Goal: Information Seeking & Learning: Learn about a topic

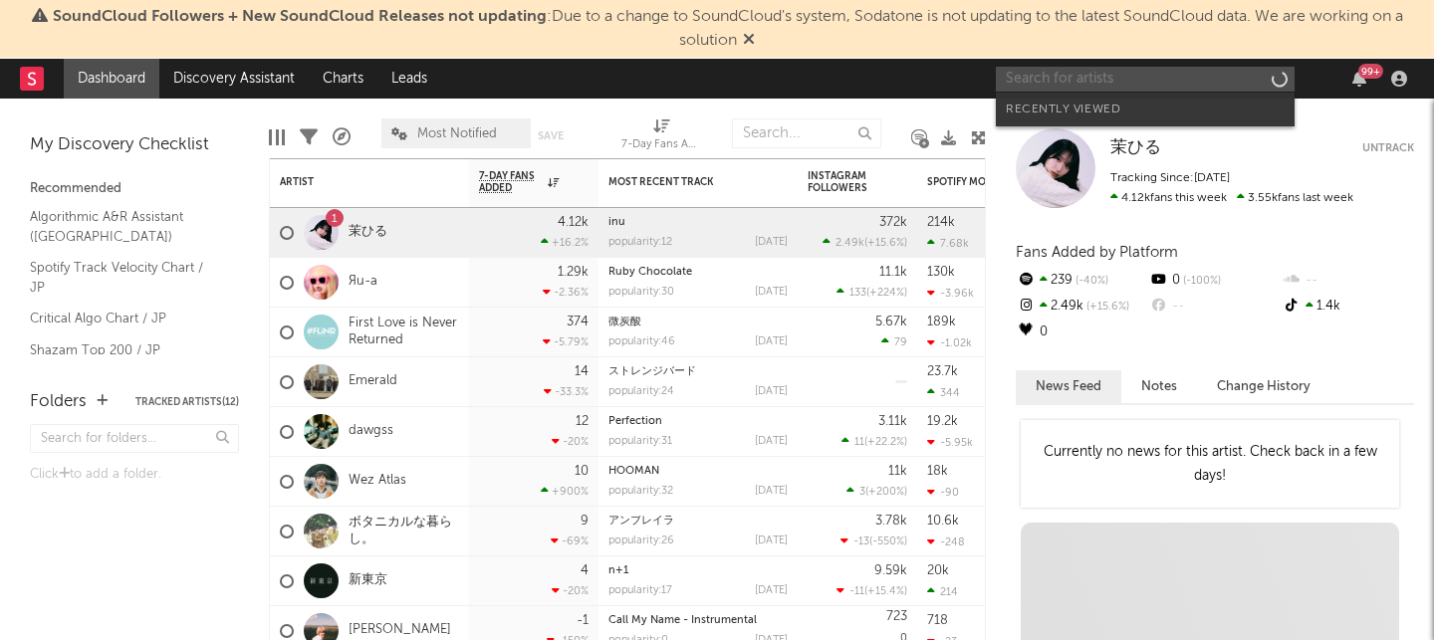
click at [1085, 84] on input "text" at bounding box center [1145, 79] width 299 height 25
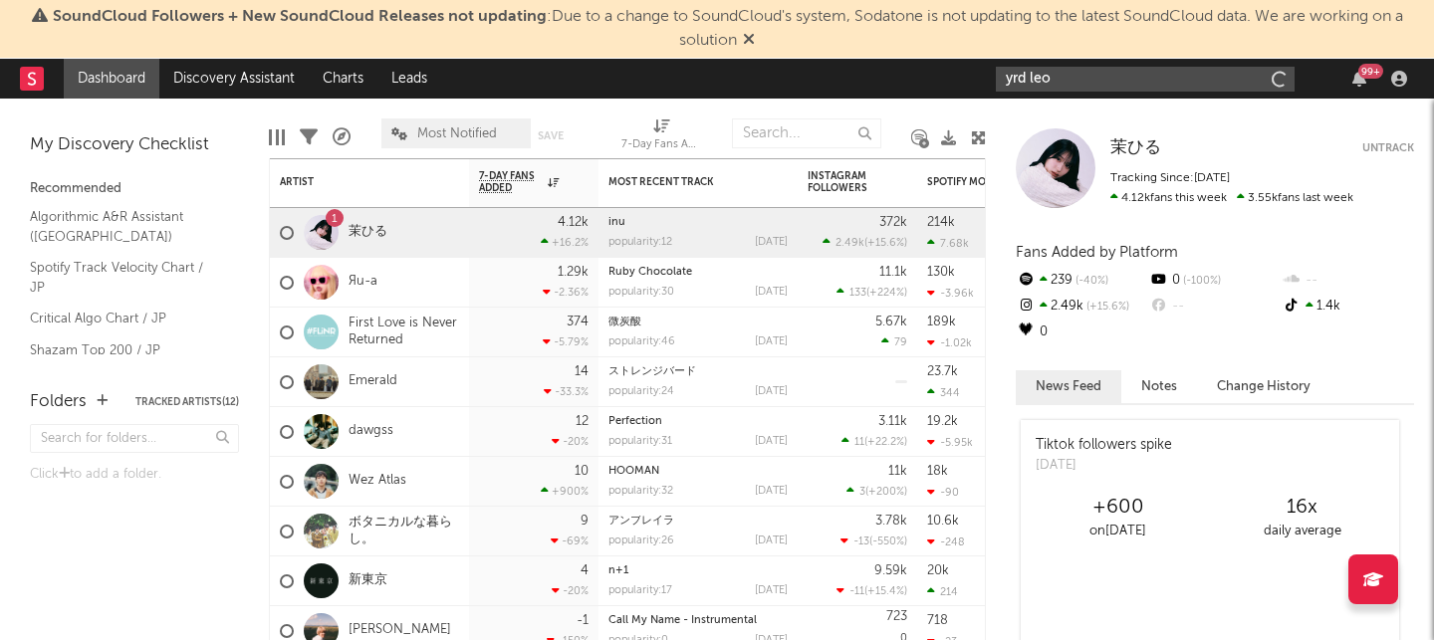
type input "yrd leo"
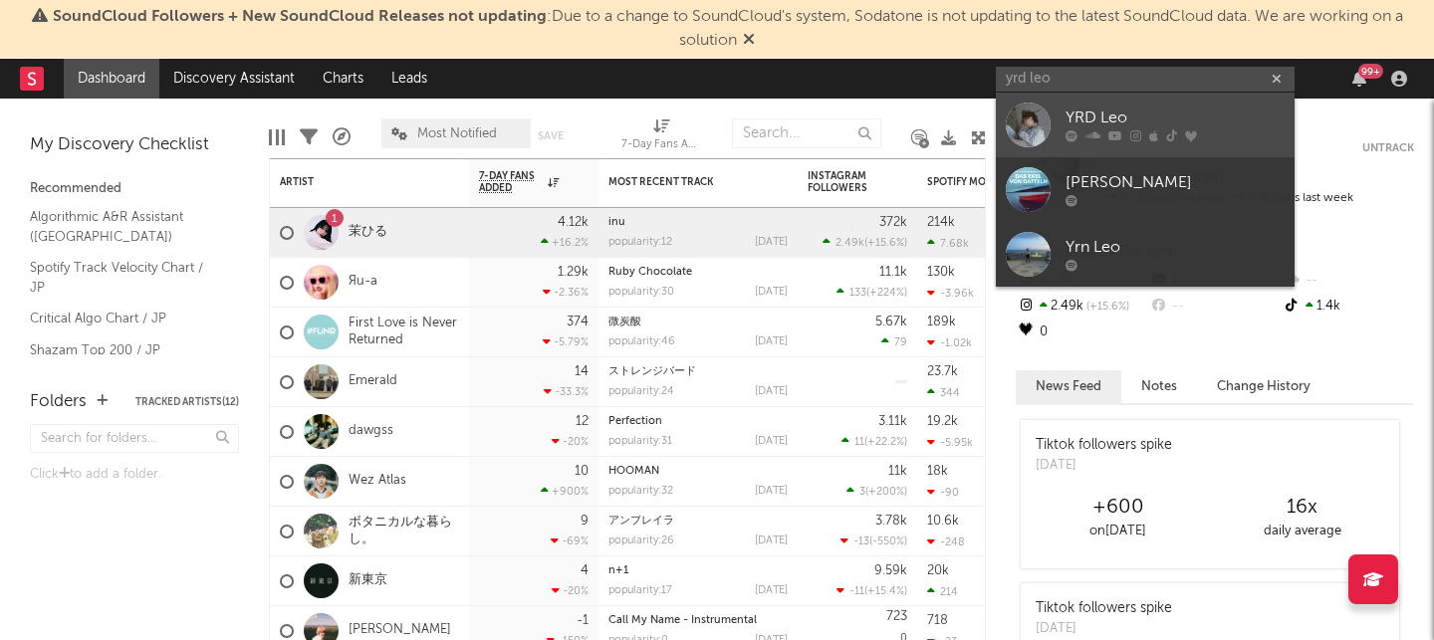
click at [1091, 122] on div "YRD Leo" at bounding box center [1174, 119] width 219 height 24
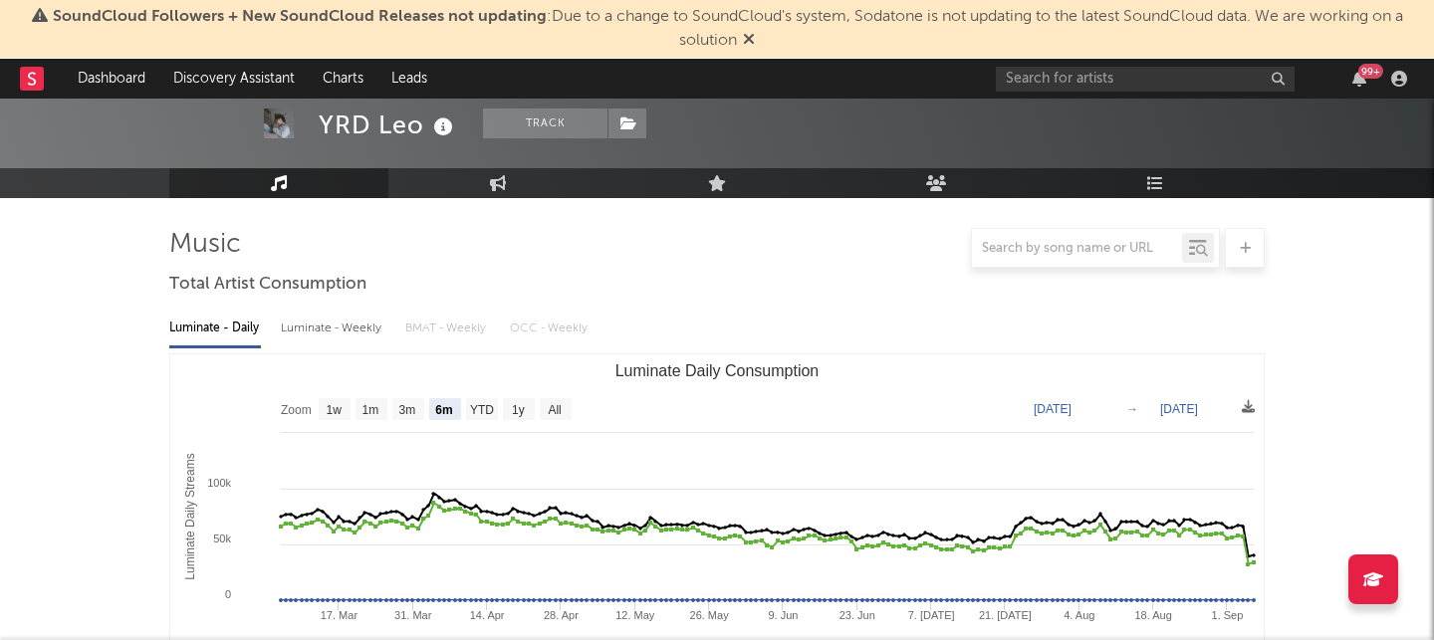
scroll to position [214, 0]
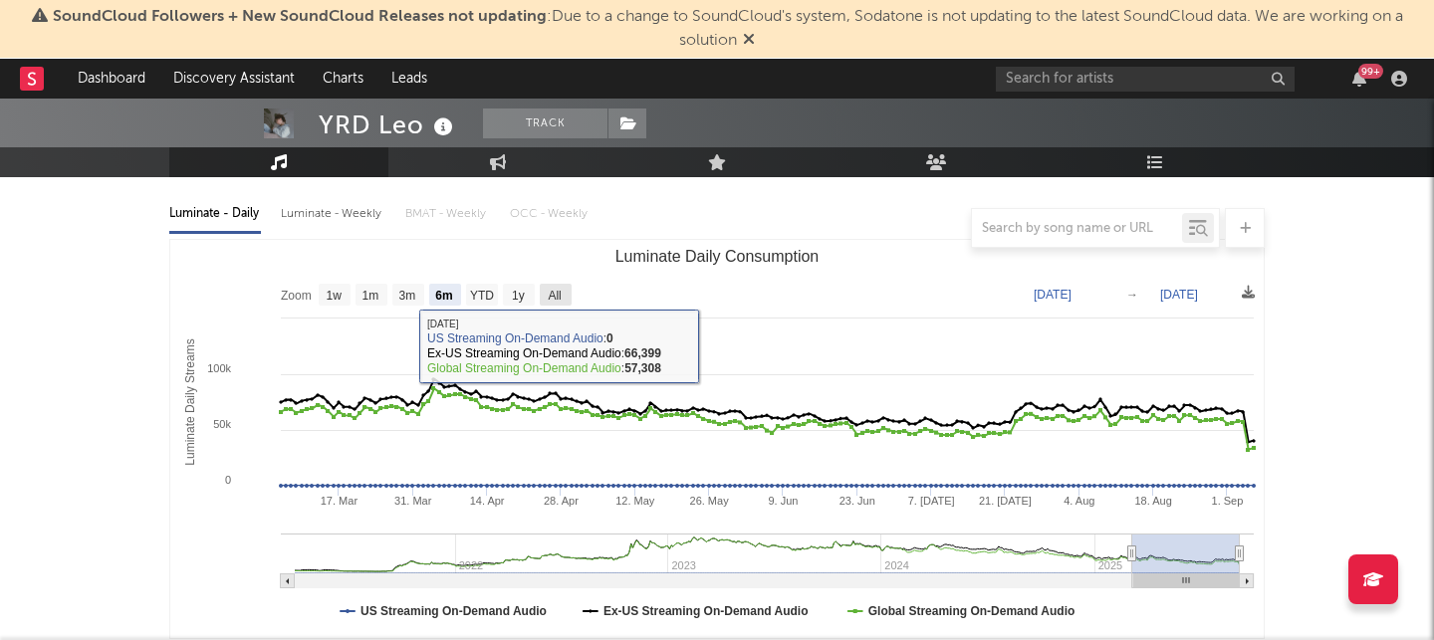
click at [561, 291] on text "All" at bounding box center [554, 296] width 13 height 14
select select "All"
type input "[DATE]"
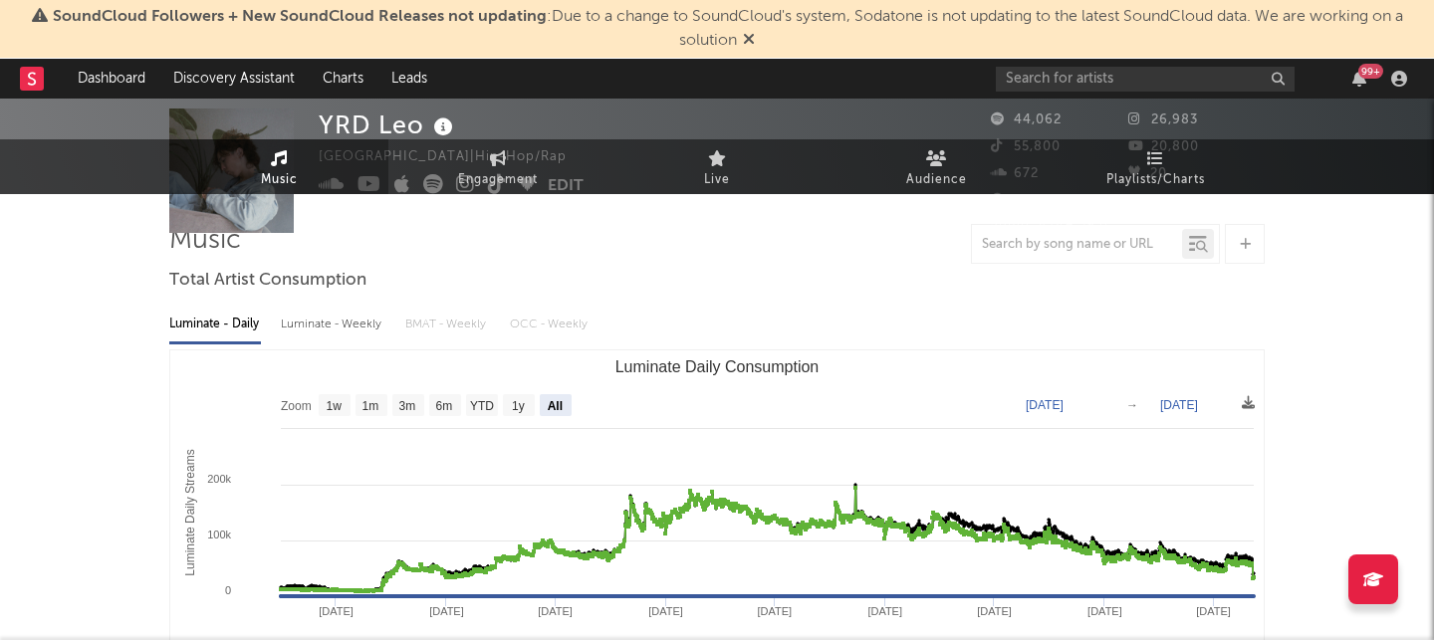
scroll to position [0, 0]
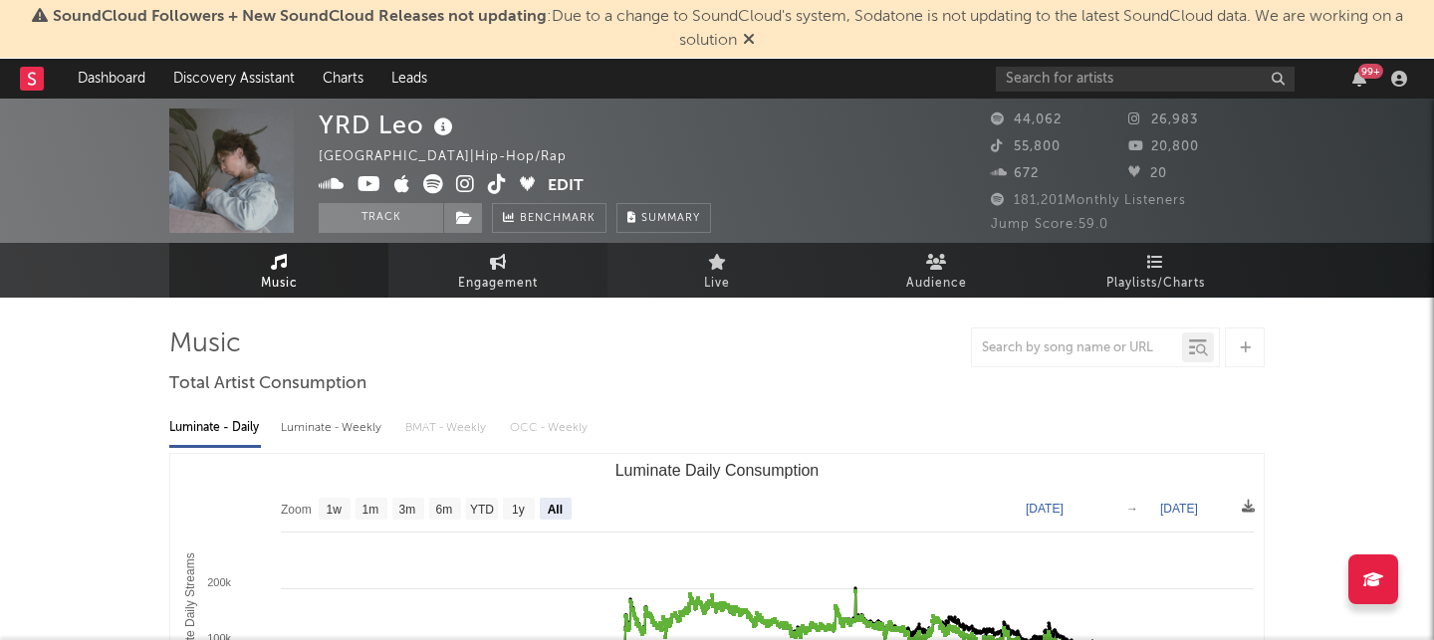
click at [548, 278] on link "Engagement" at bounding box center [497, 270] width 219 height 55
select select "1w"
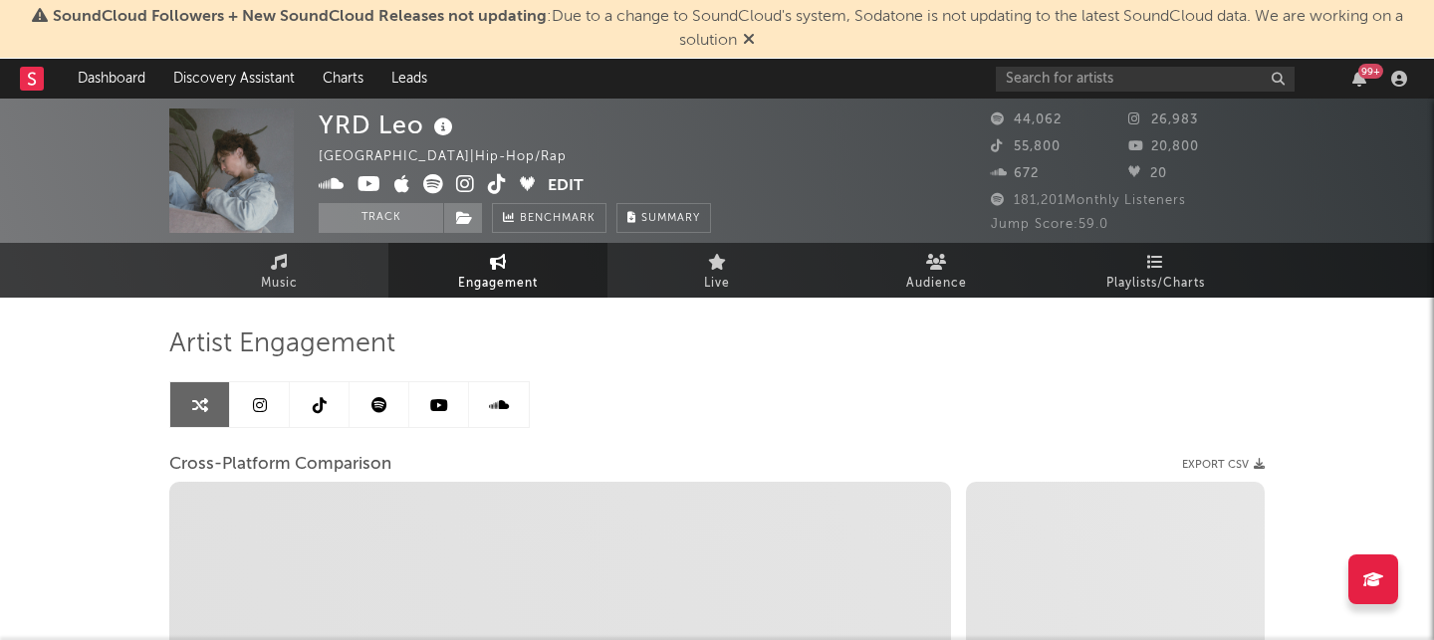
click at [271, 404] on link at bounding box center [260, 404] width 60 height 45
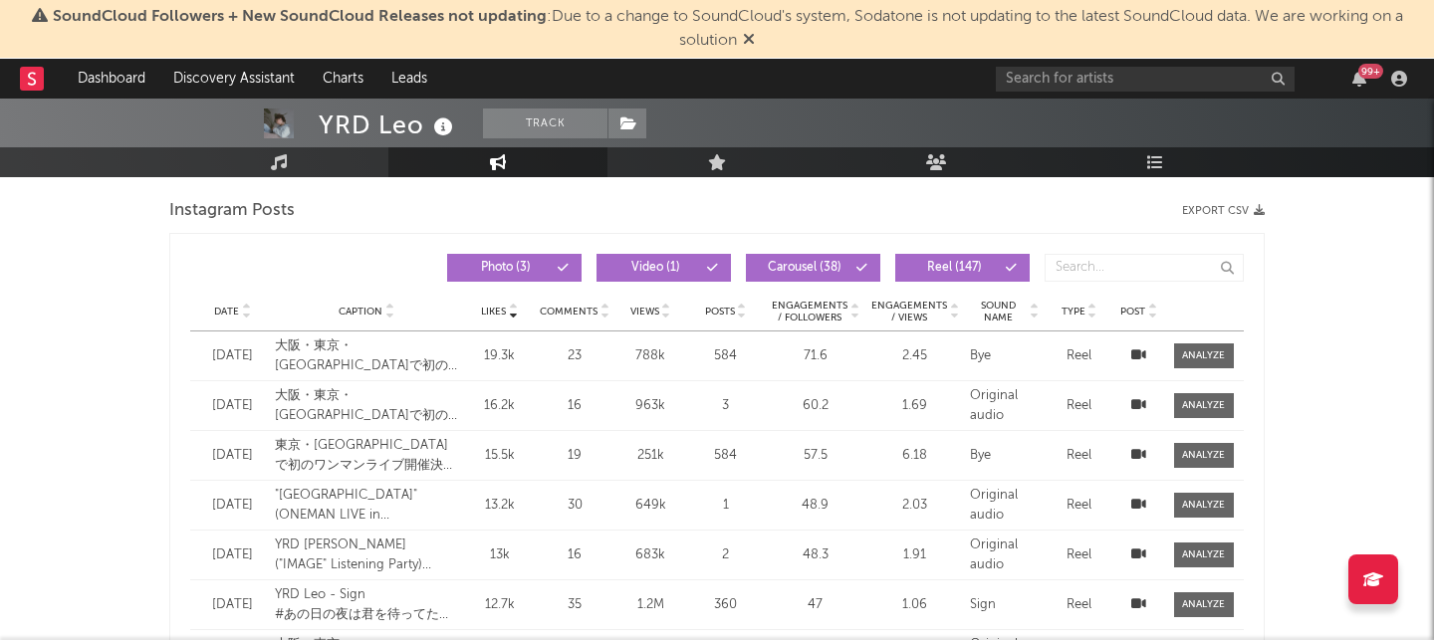
scroll to position [825, 0]
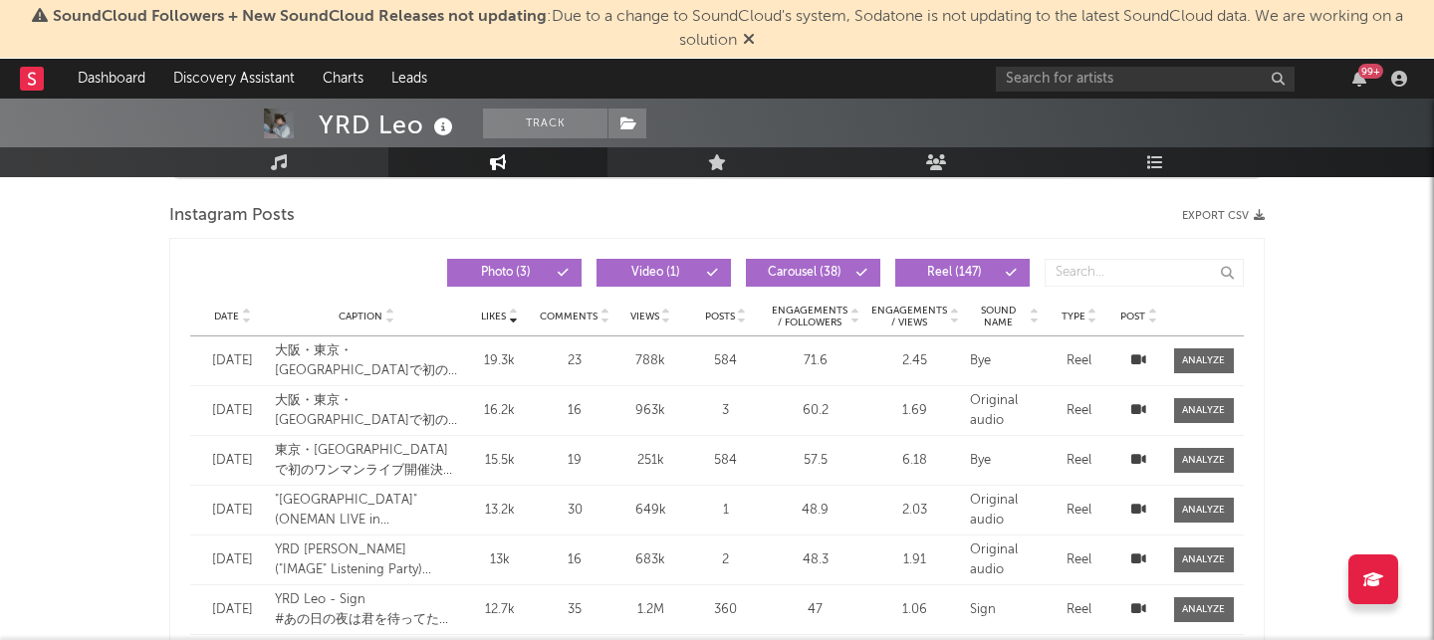
click at [249, 323] on icon at bounding box center [246, 321] width 10 height 8
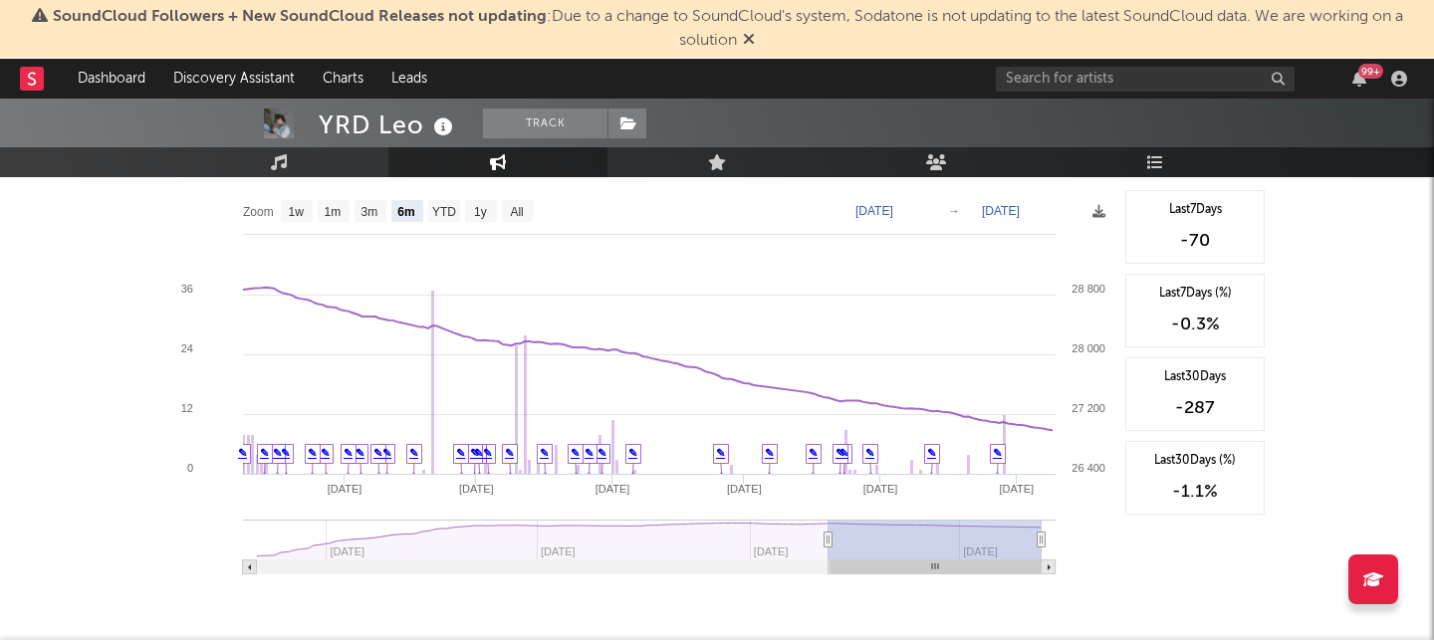
scroll to position [2270, 0]
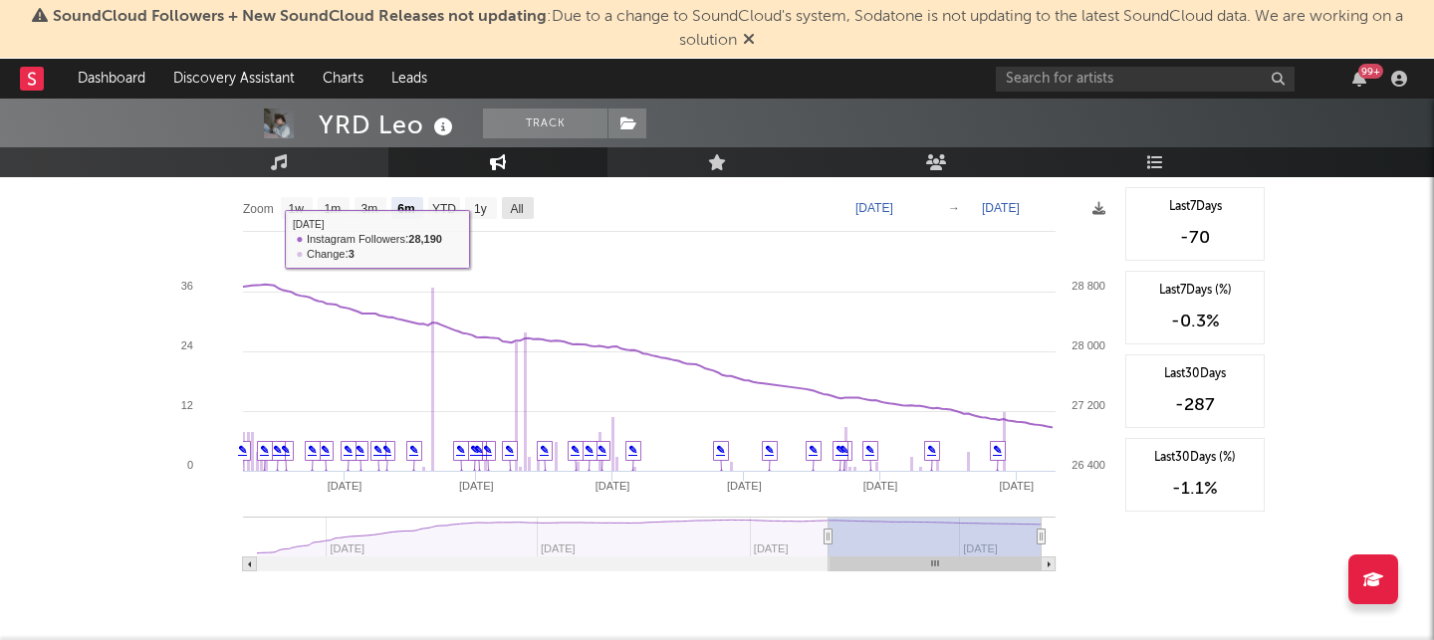
click at [520, 203] on text "All" at bounding box center [516, 209] width 13 height 14
select select "All"
type input "[DATE]"
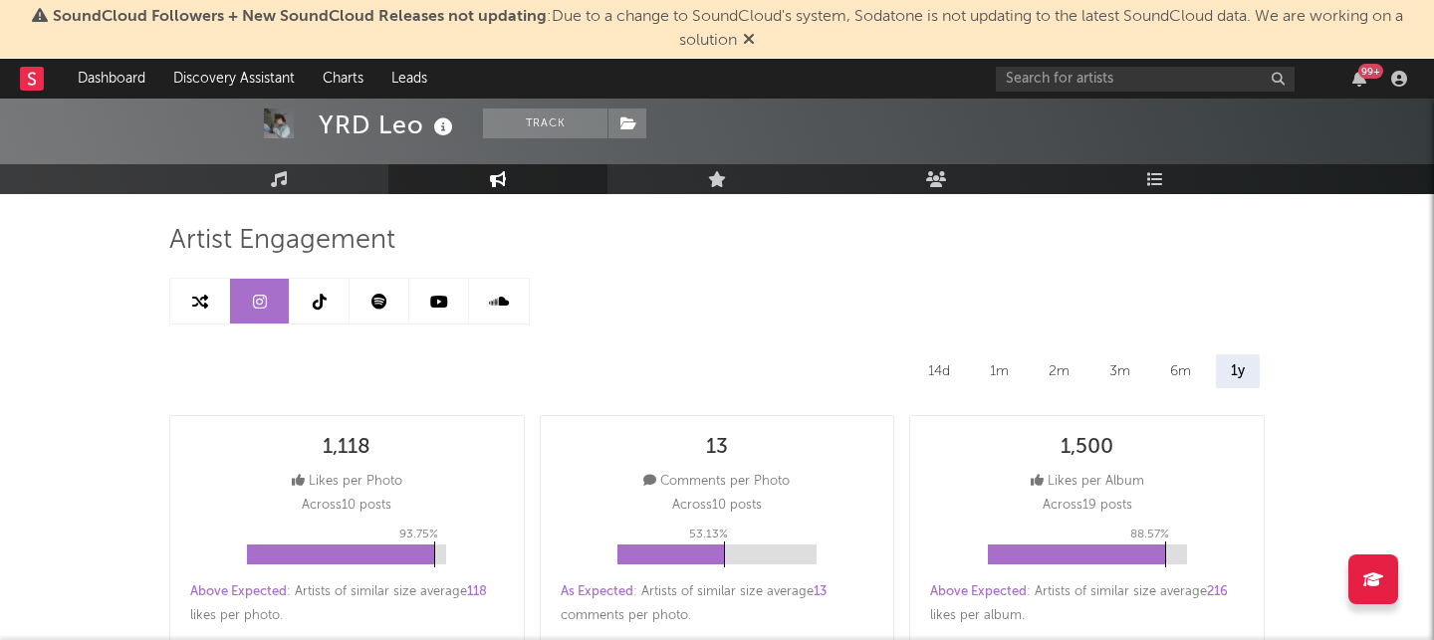
scroll to position [0, 0]
